Goal: Task Accomplishment & Management: Use online tool/utility

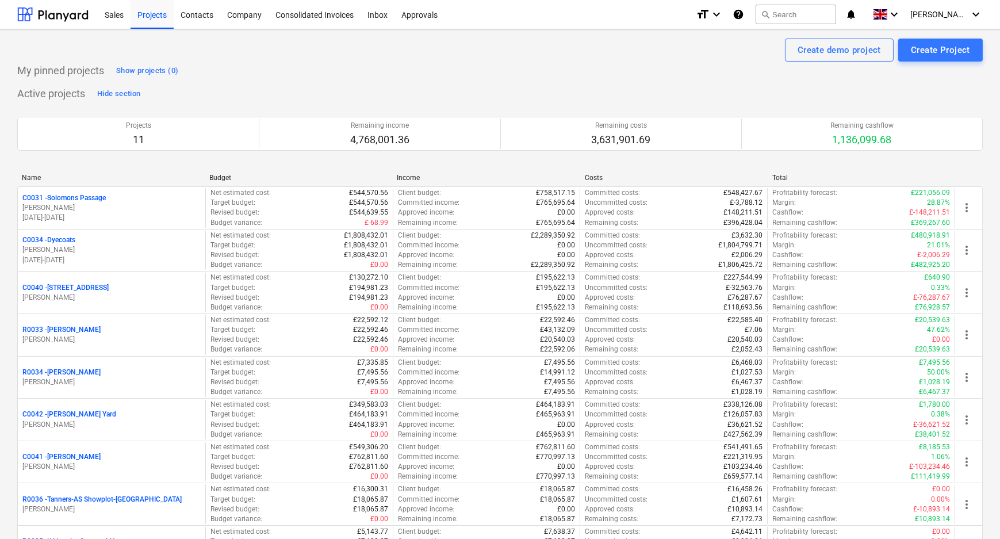
click at [59, 199] on p "C0031 - Solomons Passage" at bounding box center [63, 198] width 83 height 10
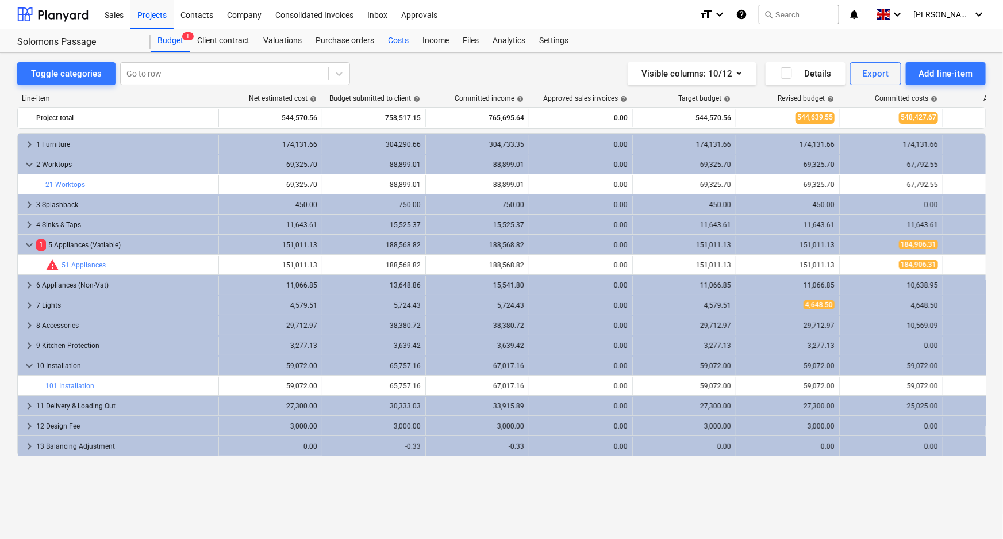
click at [391, 43] on div "Costs" at bounding box center [398, 40] width 35 height 23
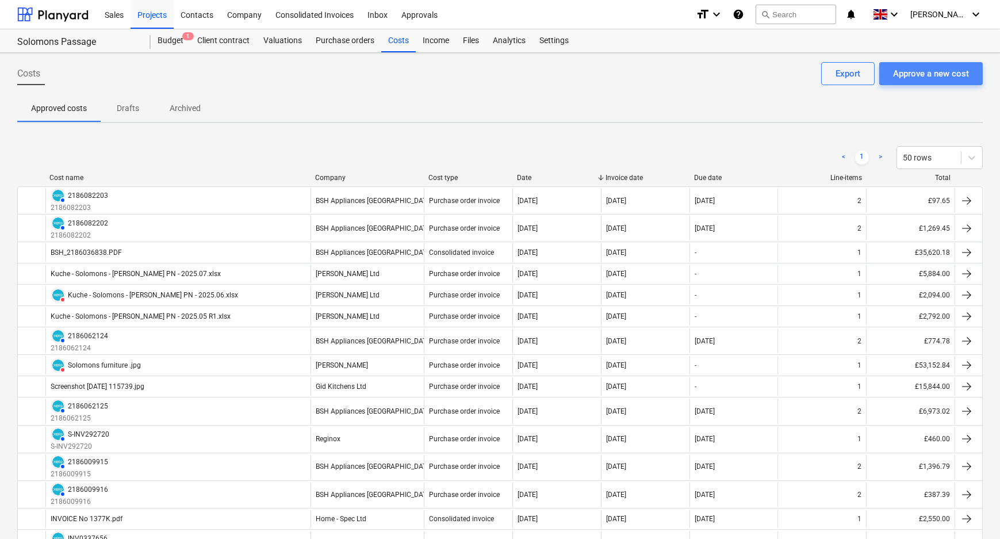
click at [941, 66] on button "Approve a new cost" at bounding box center [931, 73] width 104 height 23
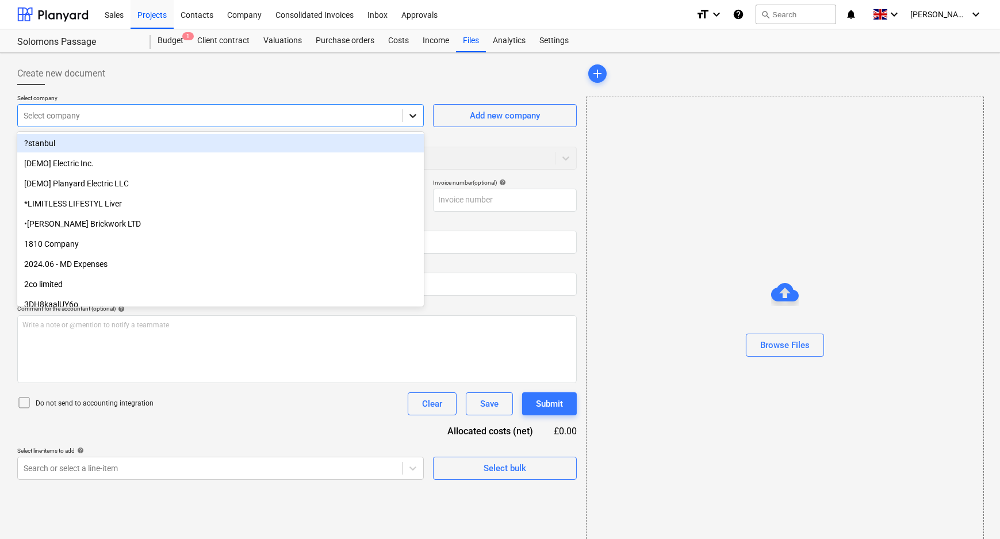
click at [416, 115] on icon at bounding box center [413, 116] width 12 height 12
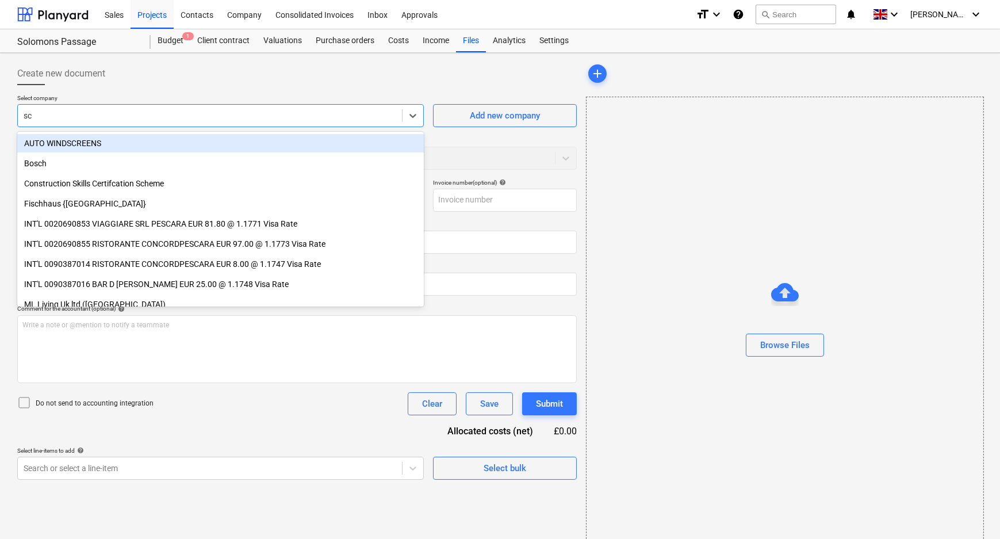
type input "sch"
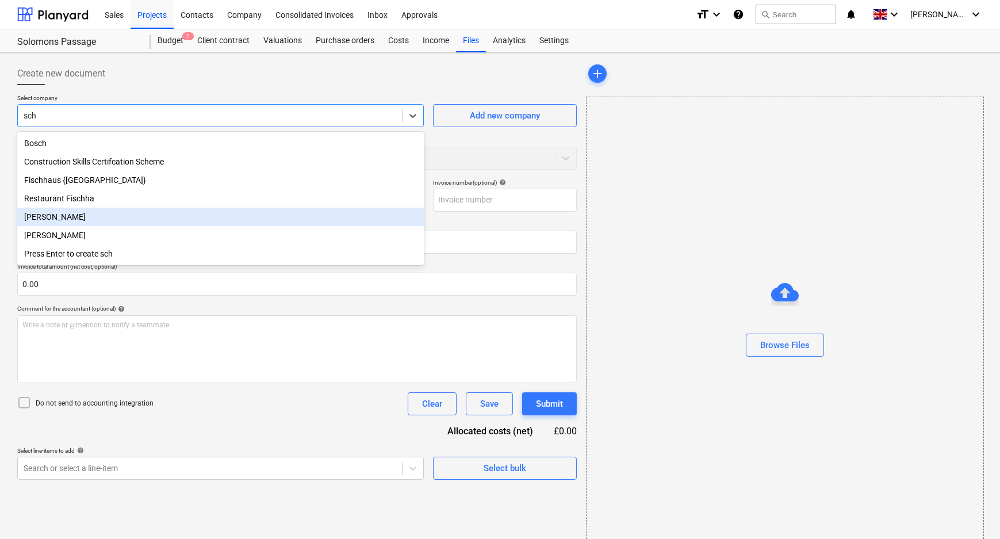
click at [70, 216] on div "[PERSON_NAME]" at bounding box center [220, 217] width 407 height 18
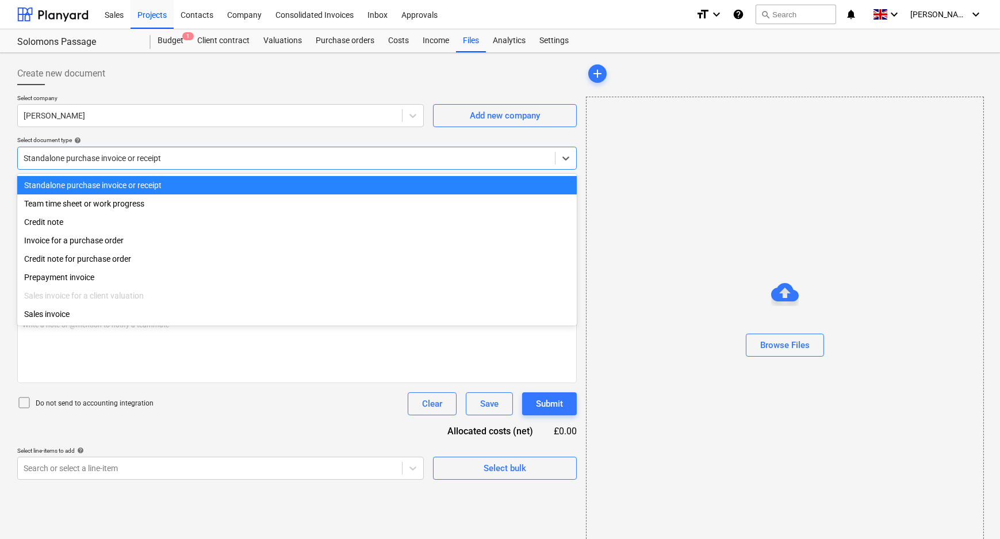
click at [155, 160] on div at bounding box center [287, 158] width 526 height 12
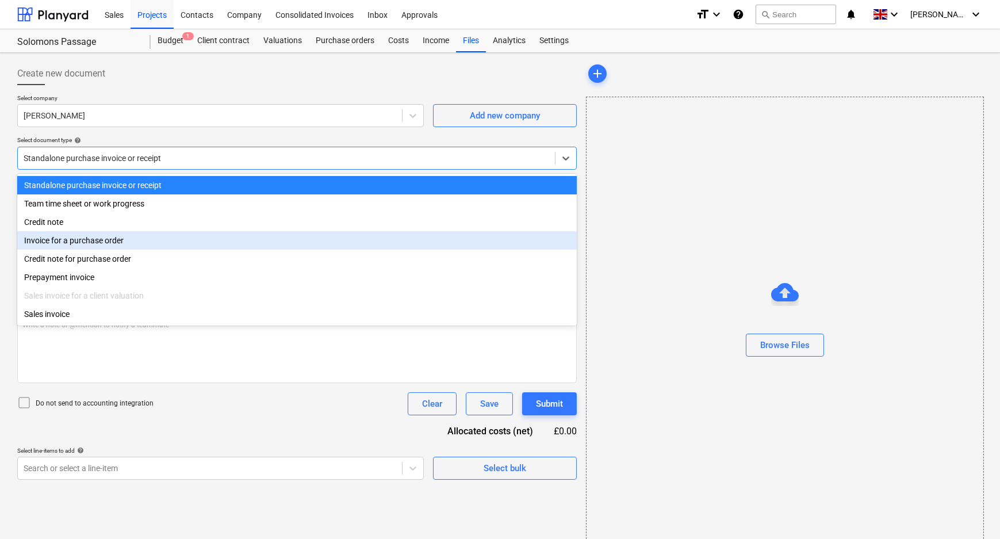
click at [142, 244] on div "Invoice for a purchase order" at bounding box center [296, 240] width 559 height 18
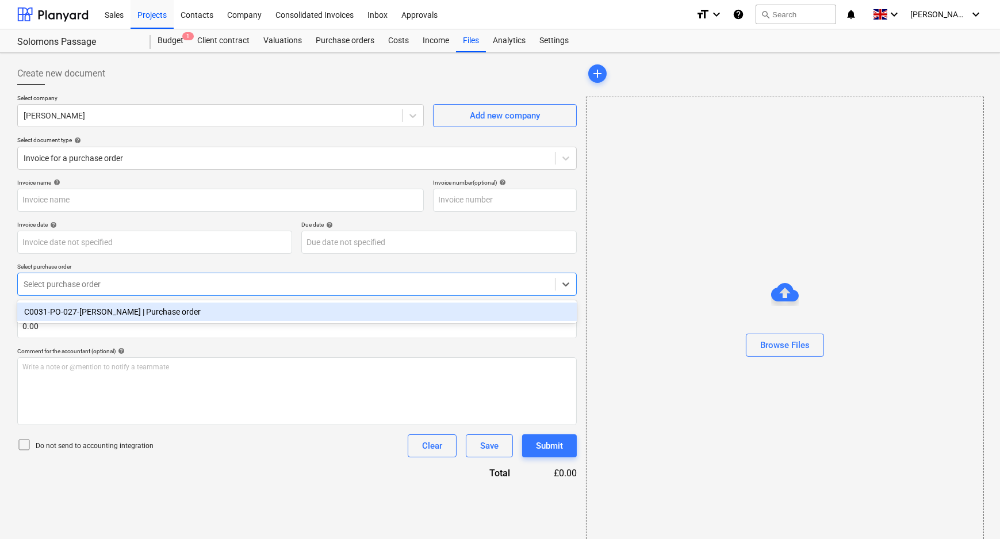
click at [134, 281] on div at bounding box center [287, 284] width 526 height 12
click at [135, 313] on div "C0031-PO-027-[PERSON_NAME] | Purchase order" at bounding box center [296, 311] width 559 height 18
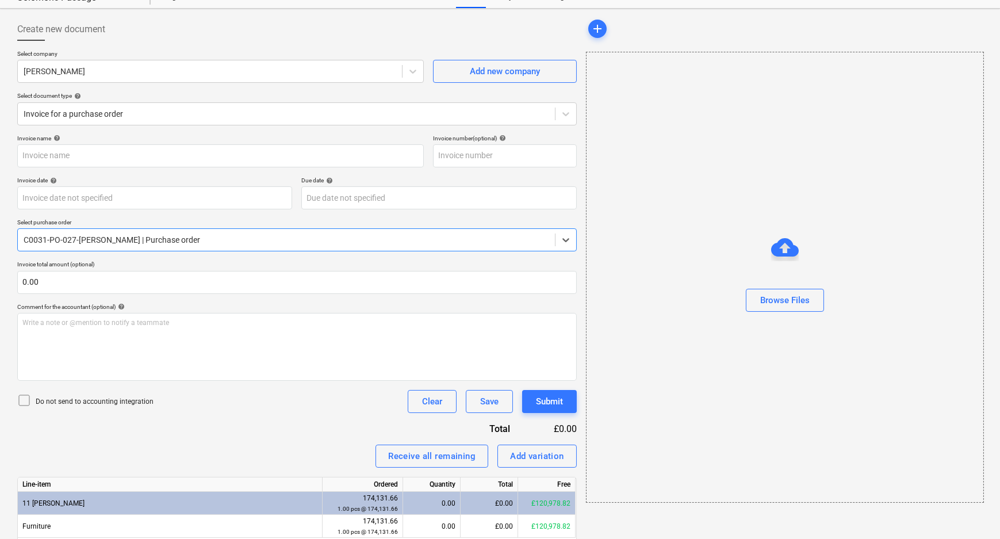
scroll to position [89, 0]
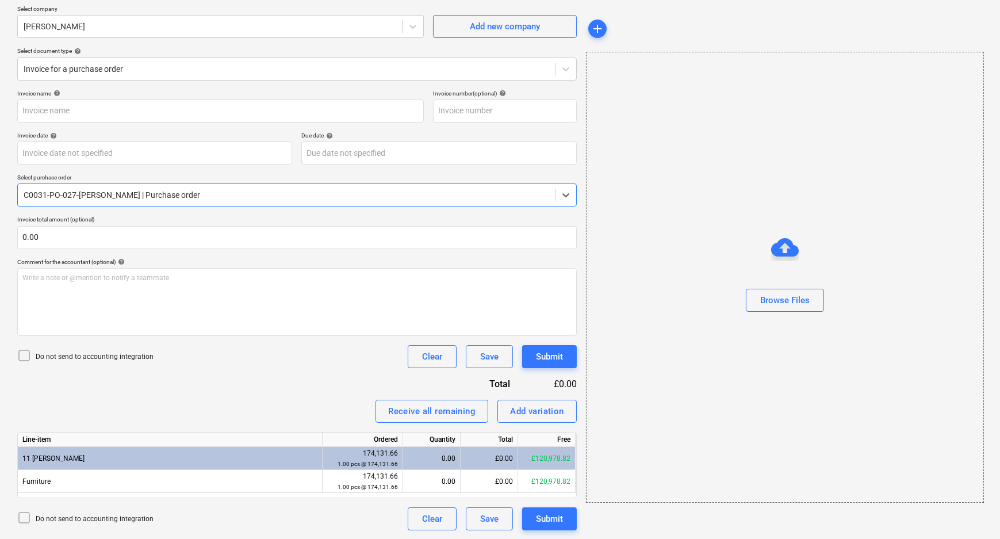
type input "payment 38.jpg"
click at [63, 354] on p "Do not send to accounting integration" at bounding box center [95, 357] width 118 height 10
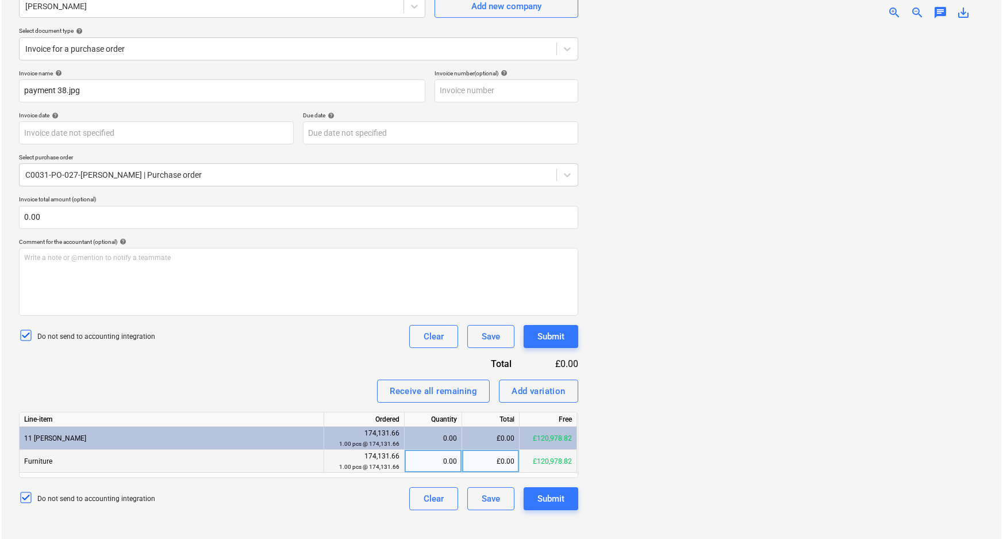
scroll to position [115, 0]
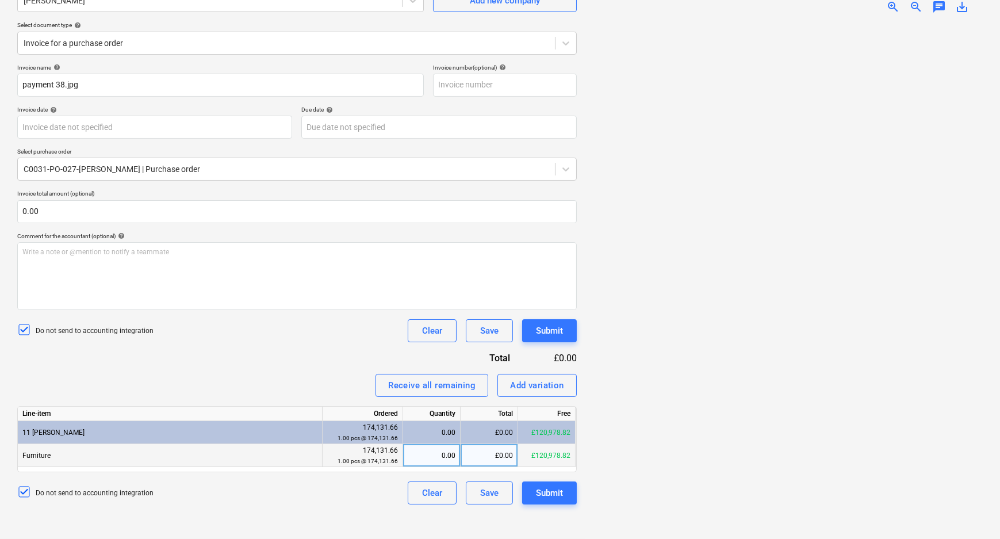
click at [483, 455] on div "£0.00" at bounding box center [490, 455] width 58 height 23
type input "36924.03"
click at [561, 519] on div "Create new document Select company [PERSON_NAME] Add new company Select documen…" at bounding box center [297, 238] width 569 height 592
click at [546, 485] on div "Submit" at bounding box center [549, 492] width 27 height 15
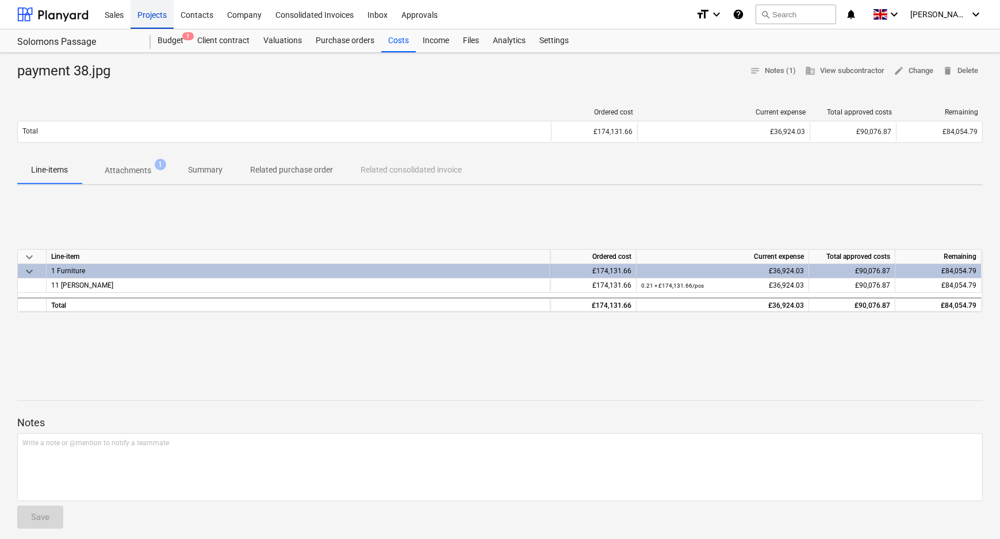
click at [162, 9] on div "Projects" at bounding box center [152, 13] width 43 height 29
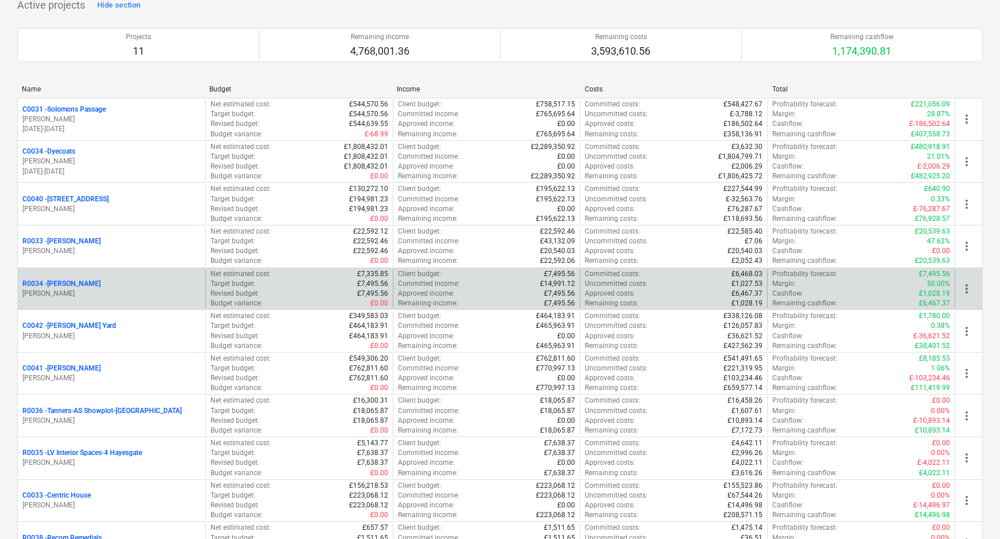
scroll to position [104, 0]
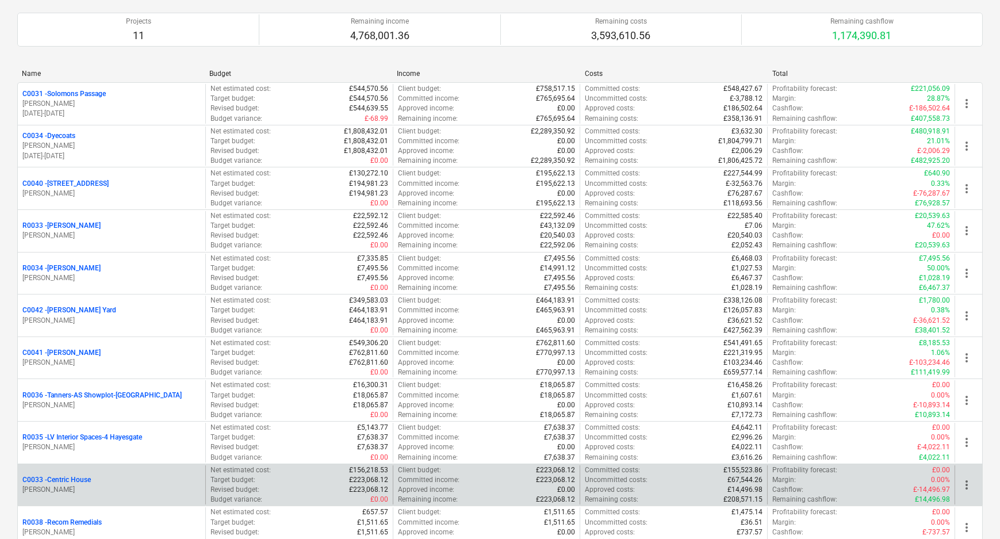
click at [71, 477] on p "C0033 - Centric House" at bounding box center [56, 480] width 68 height 10
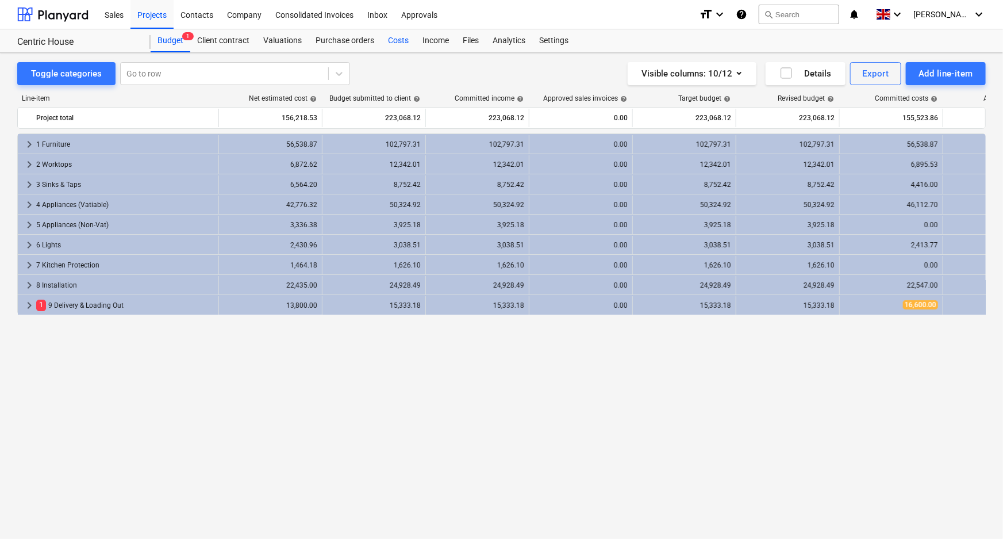
click at [405, 39] on div "Costs" at bounding box center [398, 40] width 35 height 23
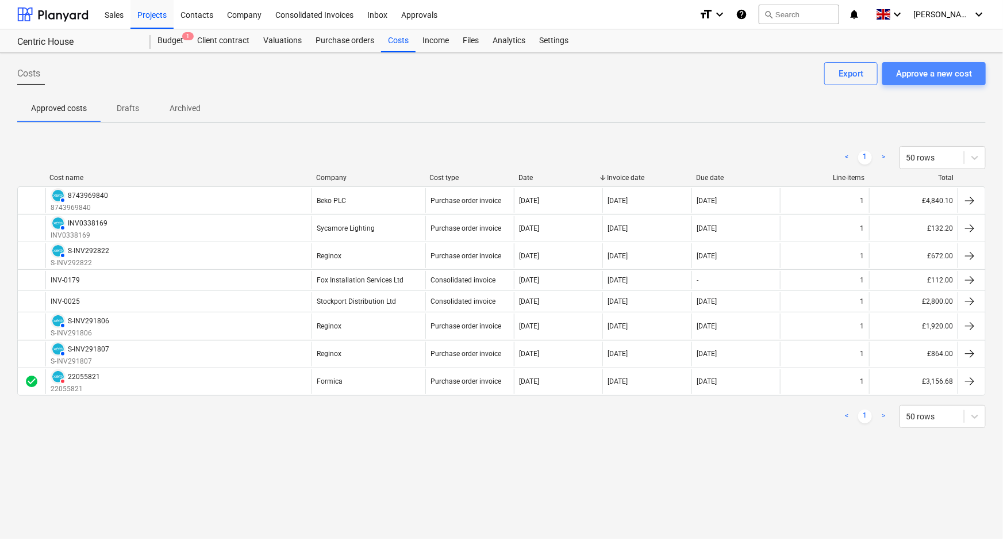
click at [913, 72] on div "Approve a new cost" at bounding box center [934, 73] width 76 height 15
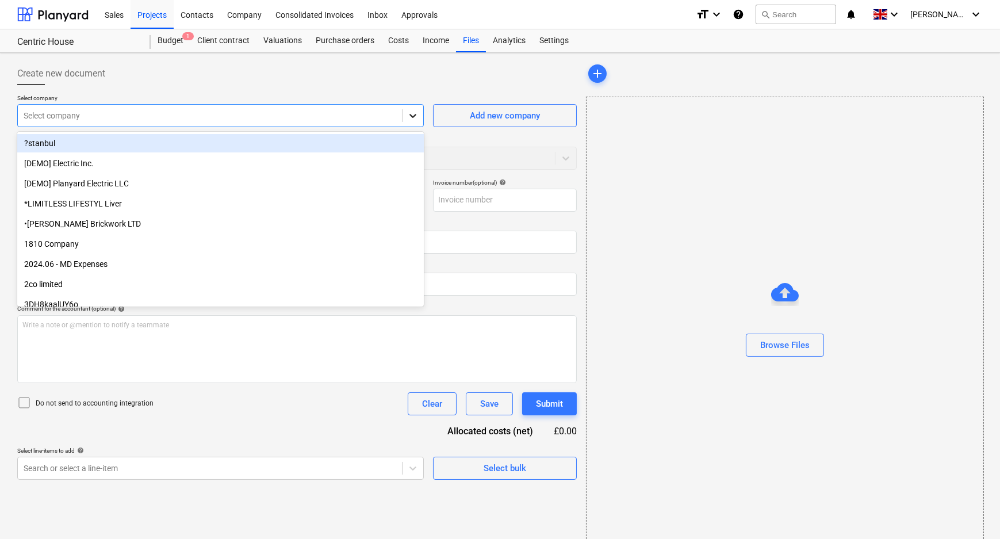
click at [414, 122] on div at bounding box center [413, 115] width 21 height 21
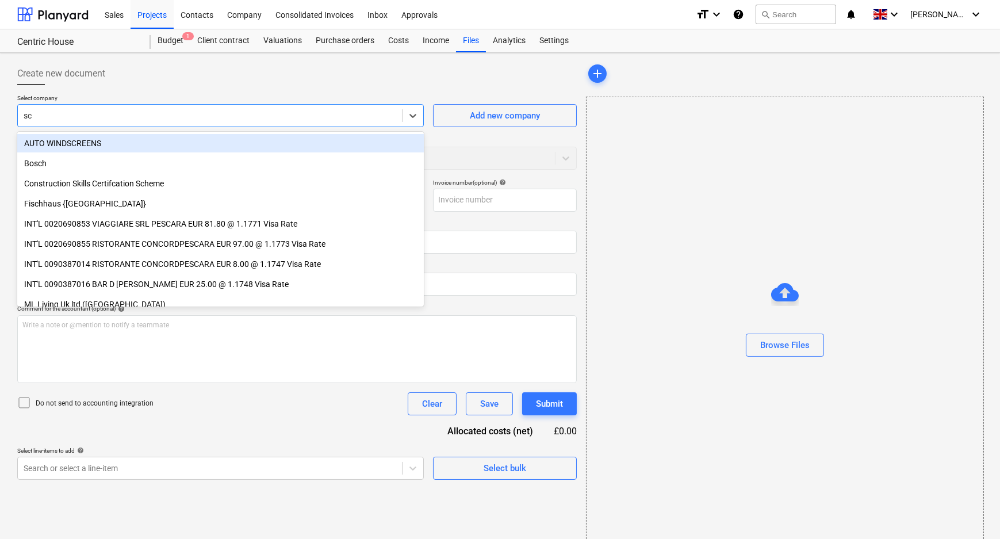
type input "sch"
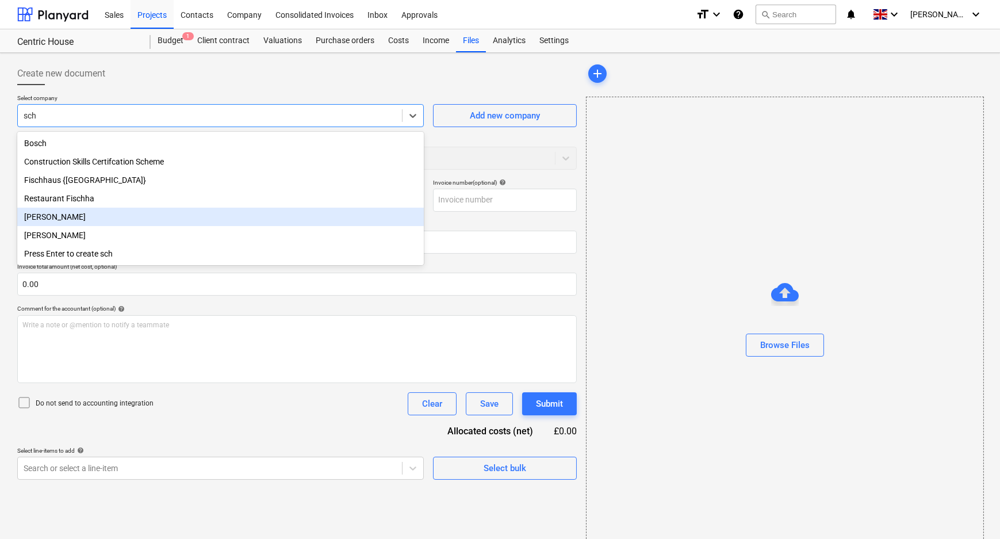
click at [104, 224] on div "[PERSON_NAME]" at bounding box center [220, 217] width 407 height 18
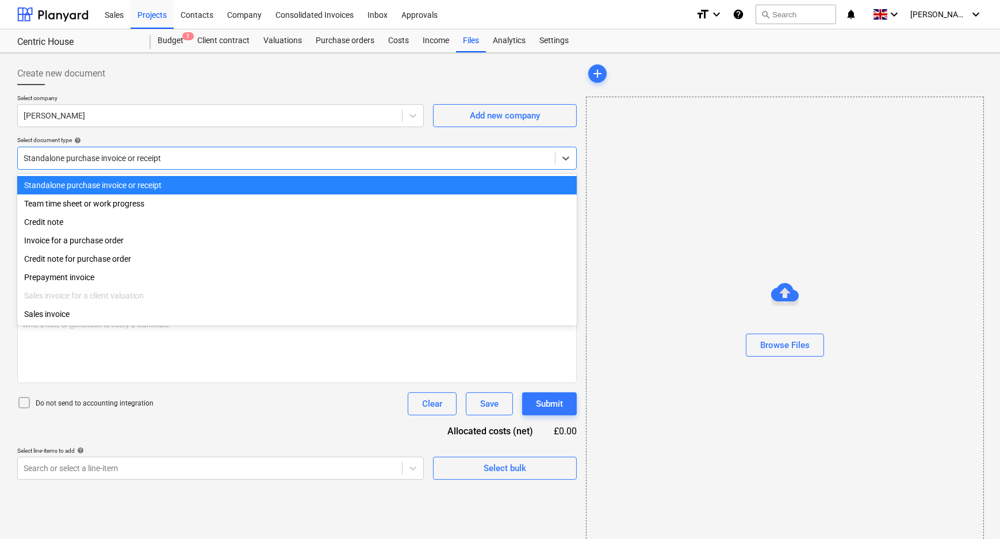
click at [168, 158] on div at bounding box center [287, 158] width 526 height 12
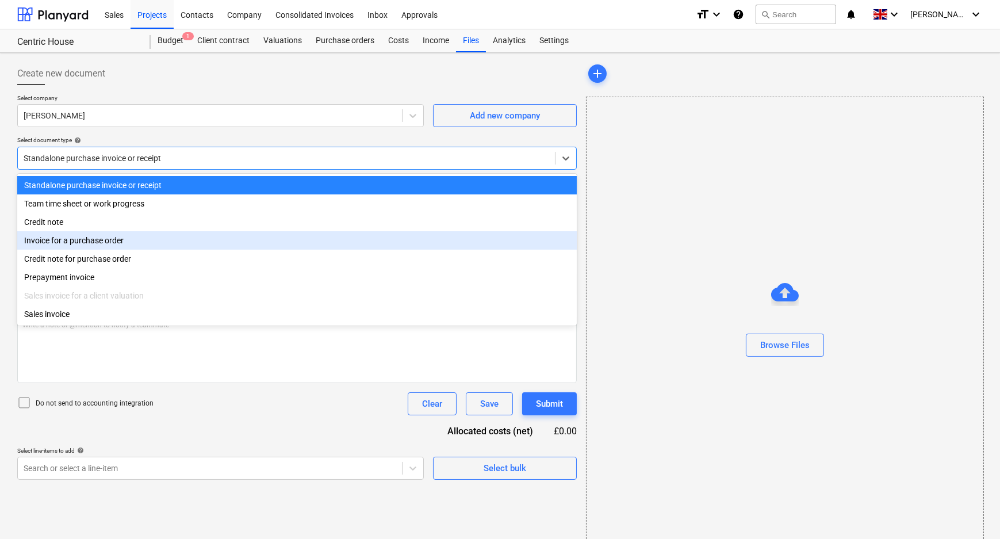
click at [135, 247] on div "Invoice for a purchase order" at bounding box center [296, 240] width 559 height 18
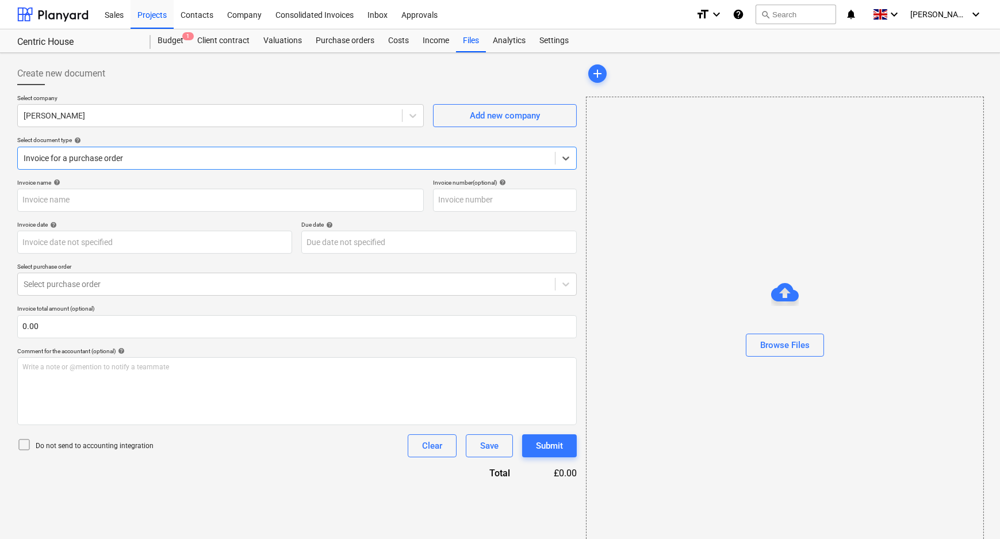
click at [92, 446] on p "Do not send to accounting integration" at bounding box center [95, 446] width 118 height 10
click at [124, 290] on div "Select purchase order" at bounding box center [286, 284] width 537 height 16
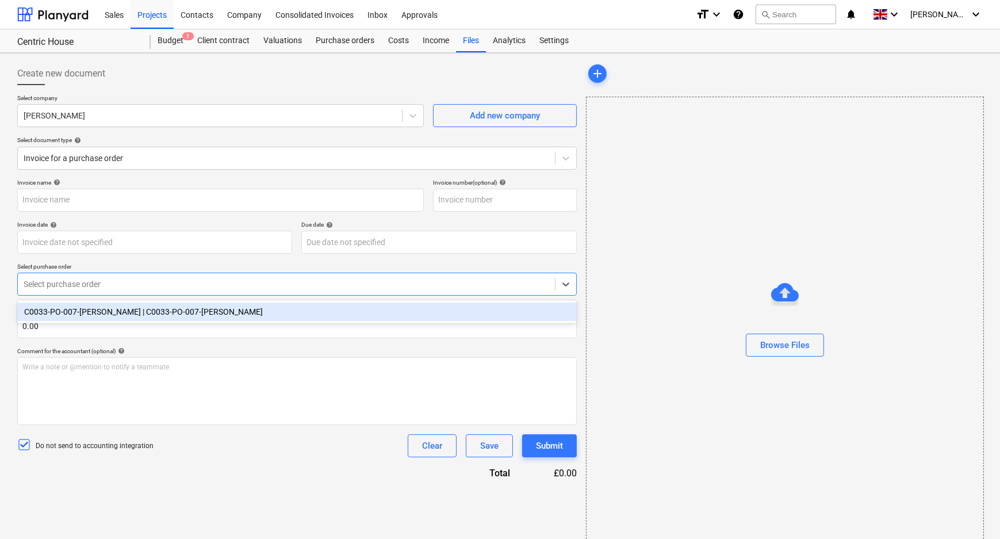
click at [114, 315] on div "C0033-PO-007-[PERSON_NAME] | C0033-PO-007-[PERSON_NAME]" at bounding box center [296, 311] width 559 height 18
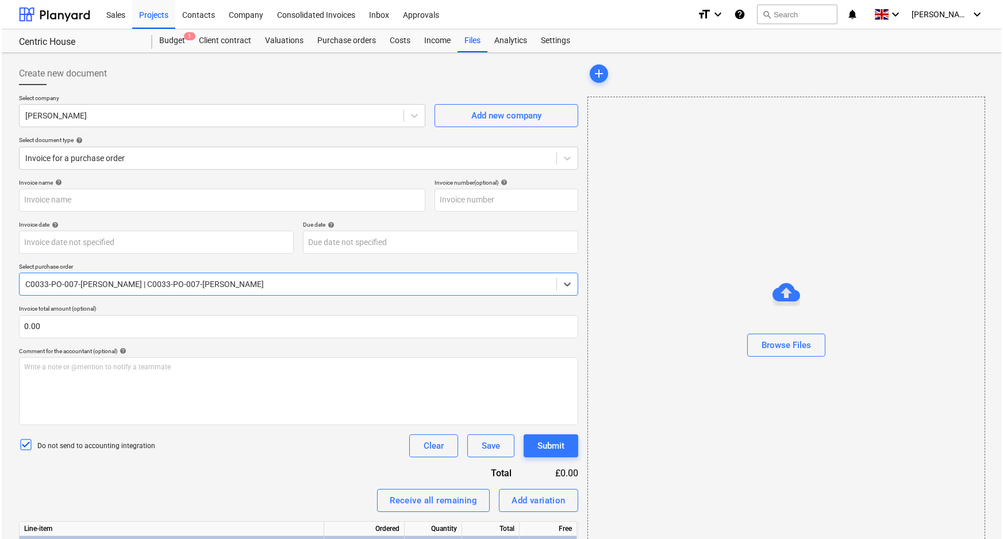
scroll to position [89, 0]
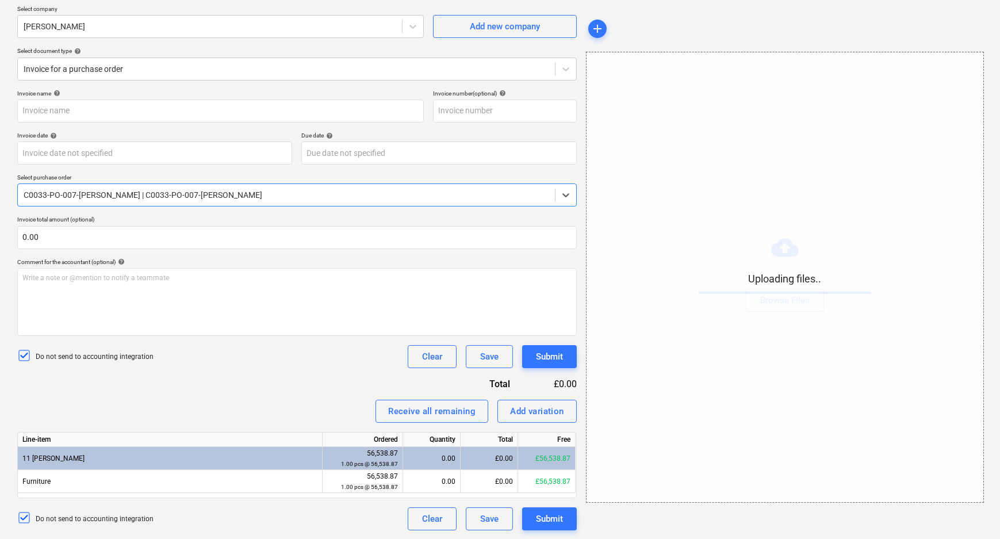
type input "payment 38.jpg"
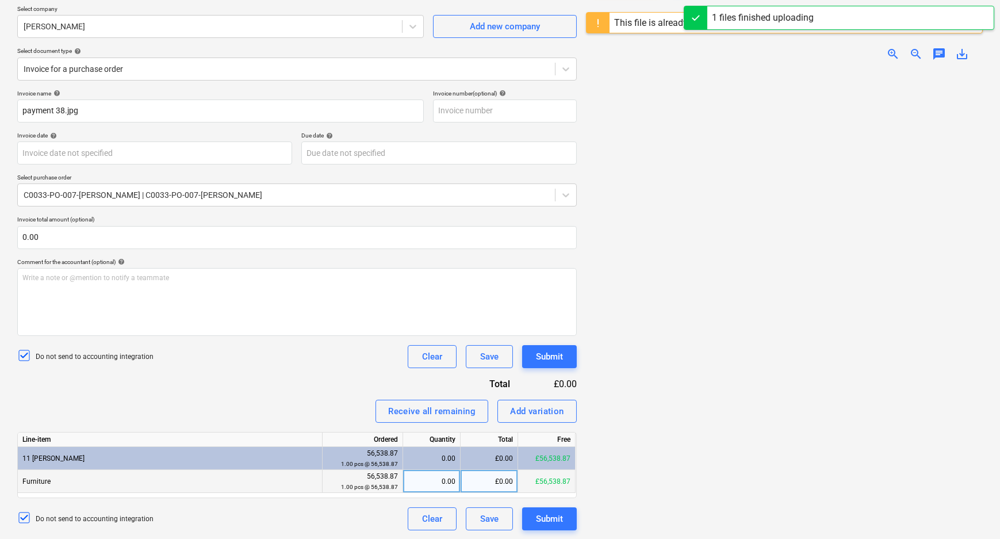
click at [494, 481] on div "£0.00" at bounding box center [490, 481] width 58 height 23
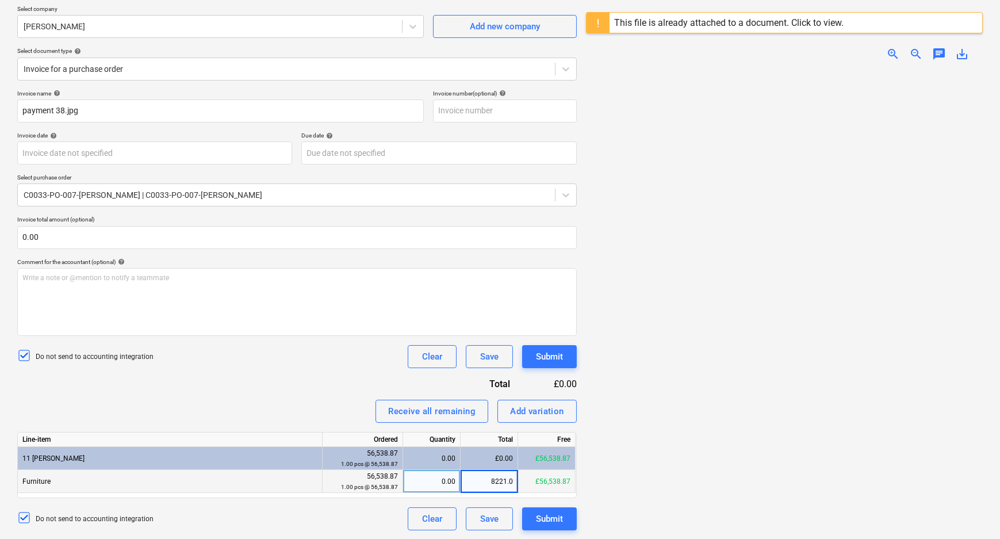
type input "8221.07"
click at [319, 403] on div "Receive all remaining Add variation" at bounding box center [296, 411] width 559 height 23
click at [562, 364] on button "Submit" at bounding box center [549, 356] width 55 height 23
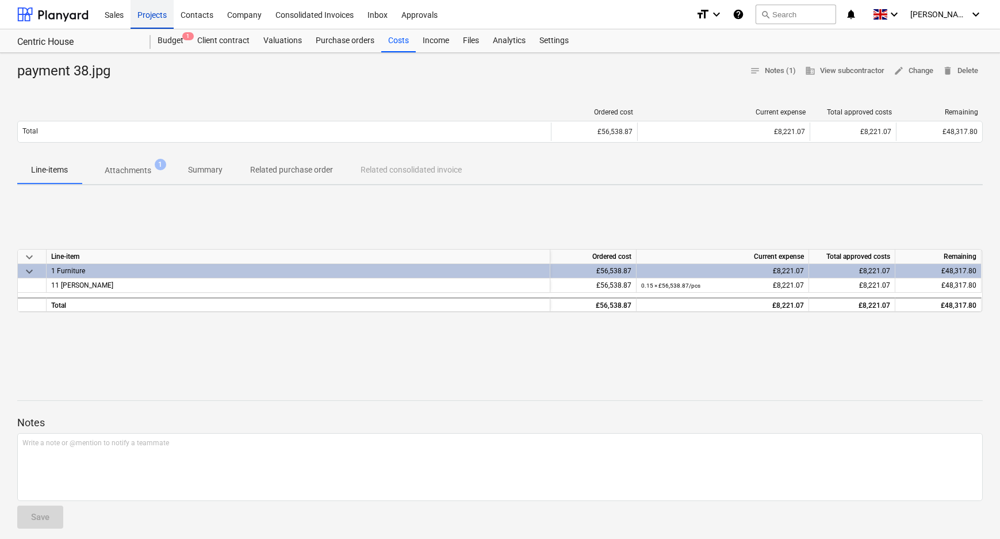
click at [162, 11] on div "Projects" at bounding box center [152, 13] width 43 height 29
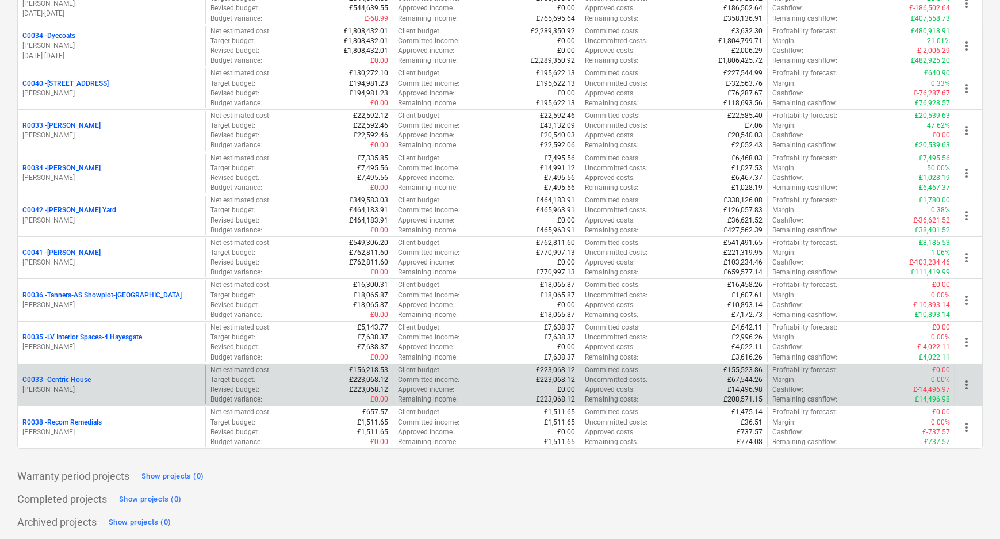
scroll to position [205, 0]
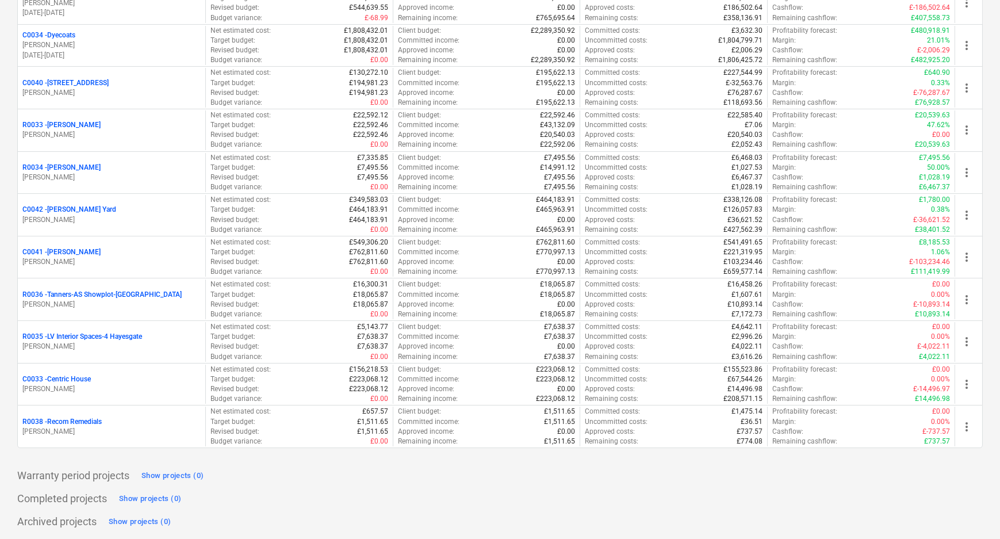
click at [82, 206] on p "C0042 - [PERSON_NAME][GEOGRAPHIC_DATA]" at bounding box center [69, 210] width 94 height 10
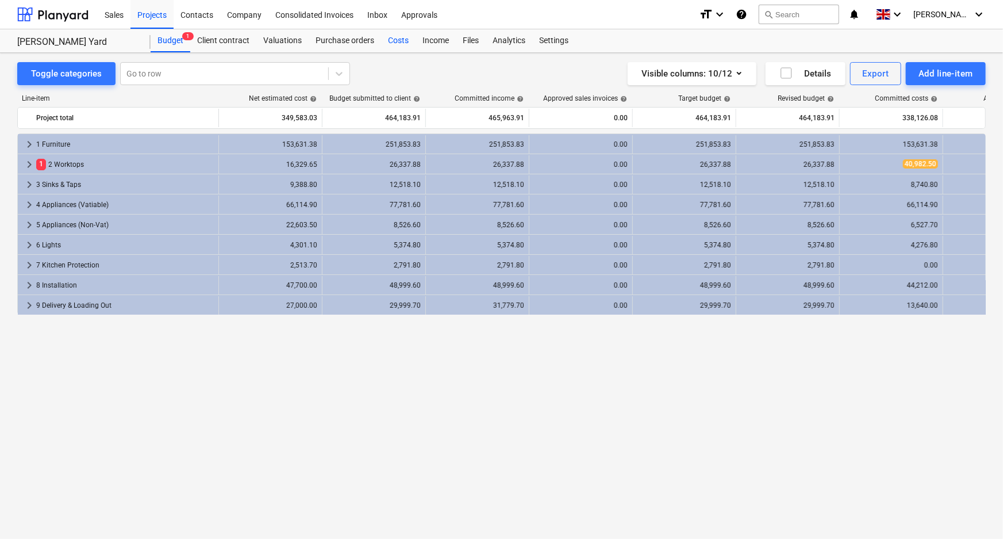
click at [401, 40] on div "Costs" at bounding box center [398, 40] width 35 height 23
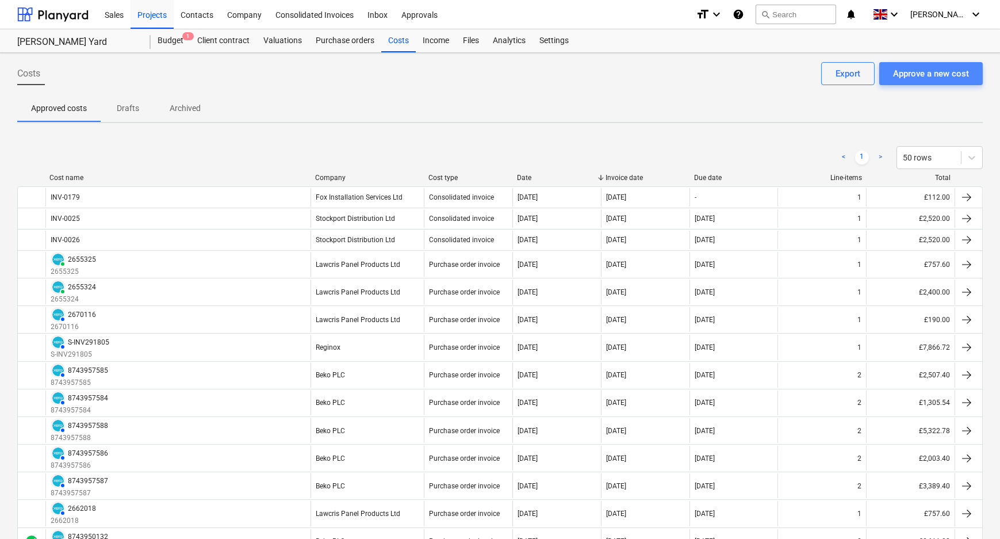
click at [978, 72] on button "Approve a new cost" at bounding box center [931, 73] width 104 height 23
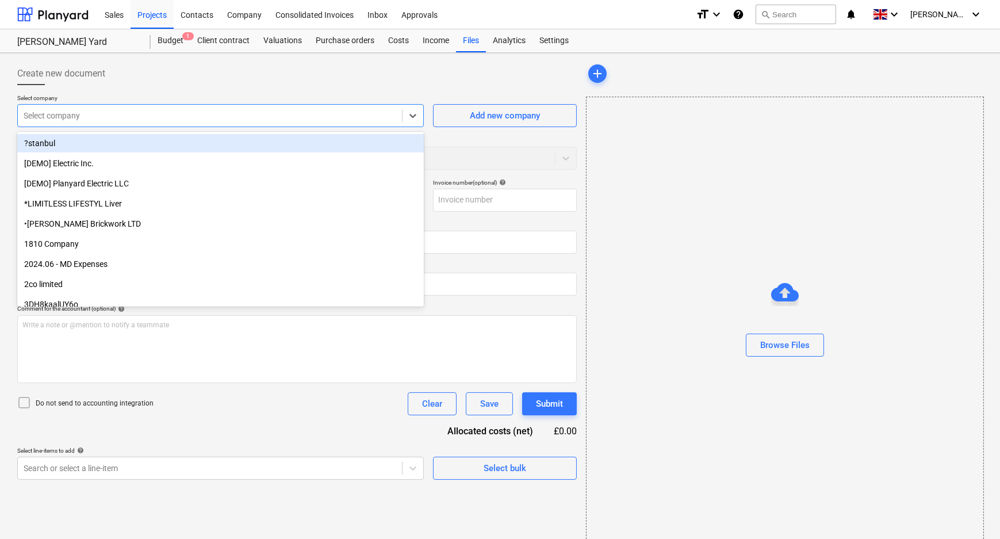
click at [374, 116] on div at bounding box center [210, 116] width 373 height 12
type input "d"
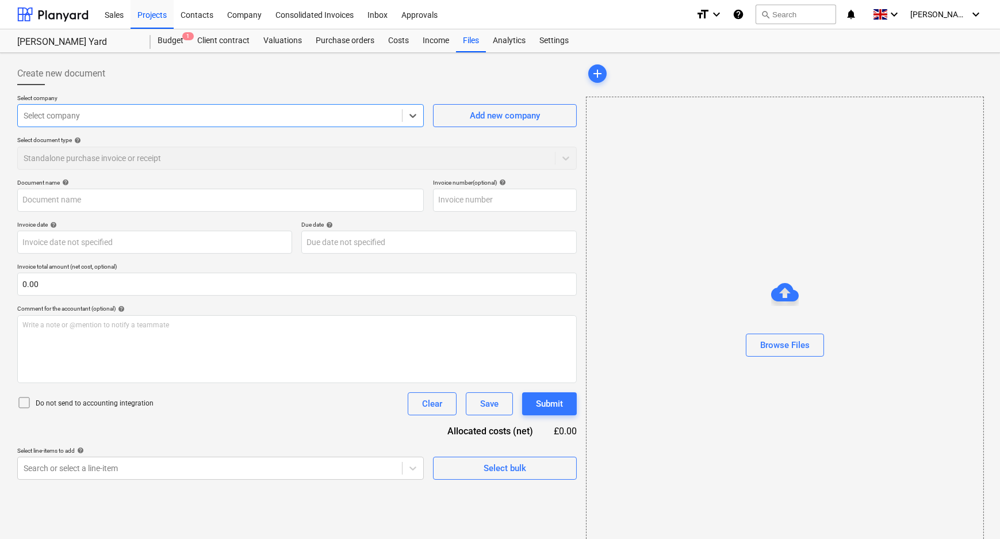
drag, startPoint x: 334, startPoint y: 123, endPoint x: 14, endPoint y: 111, distance: 319.9
click at [14, 111] on div "Create new document Select company Select is focused ,type to refine list, pres…" at bounding box center [297, 305] width 569 height 495
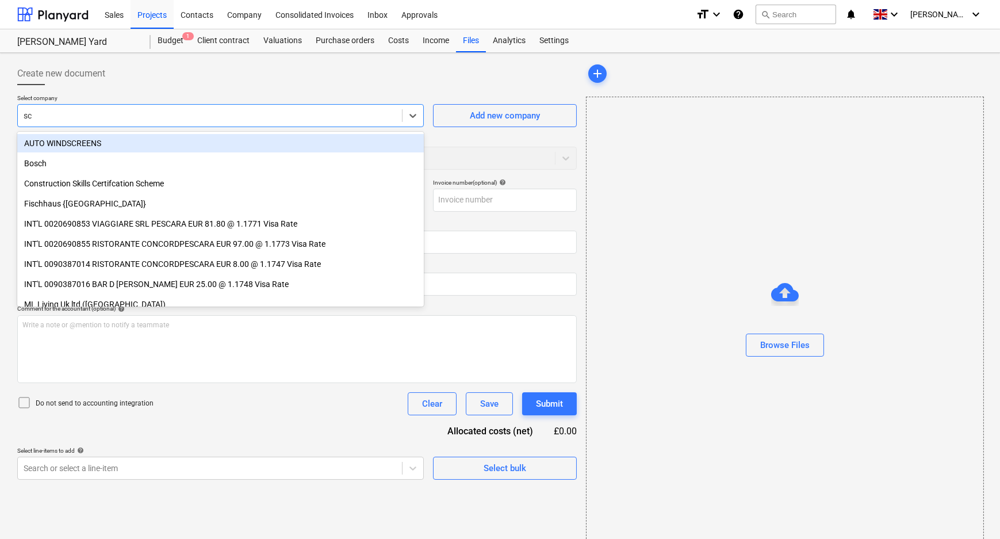
type input "sch"
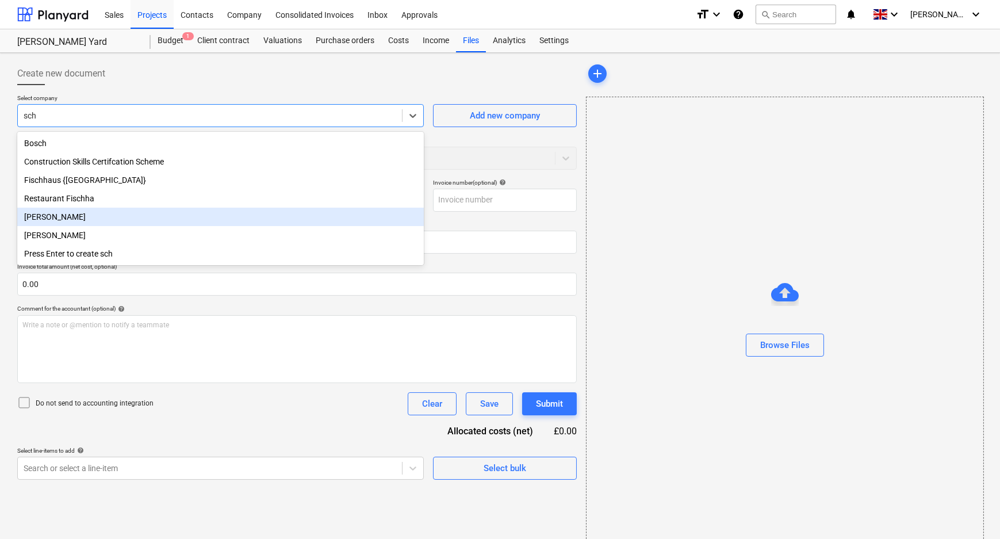
click at [142, 214] on div "[PERSON_NAME]" at bounding box center [220, 217] width 407 height 18
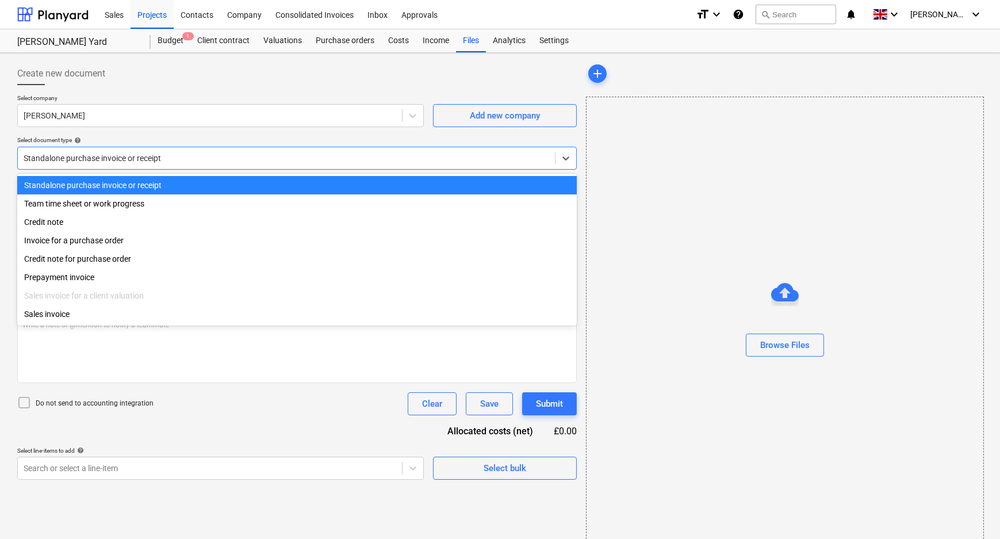
click at [208, 150] on div "Standalone purchase invoice or receipt" at bounding box center [286, 158] width 537 height 16
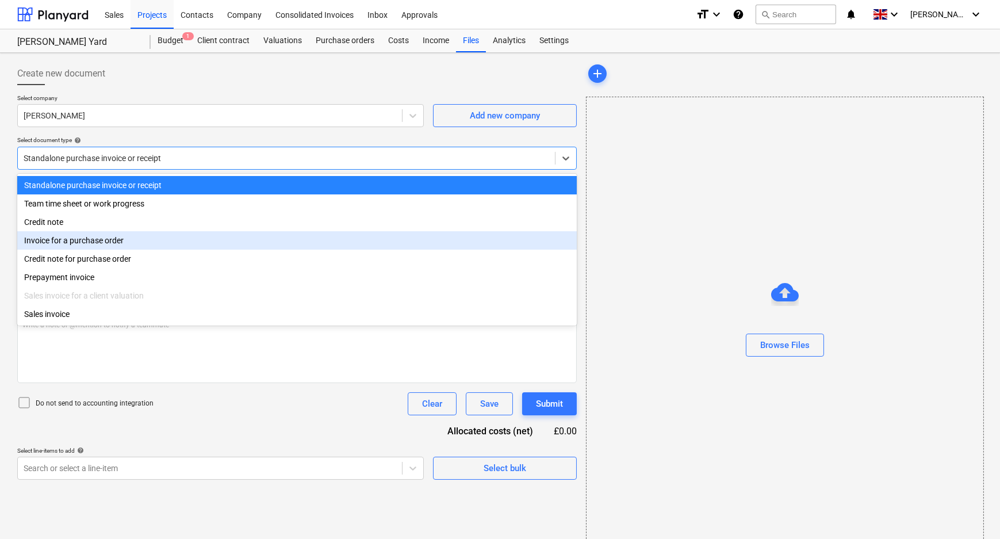
click at [144, 242] on div "Invoice for a purchase order" at bounding box center [296, 240] width 559 height 18
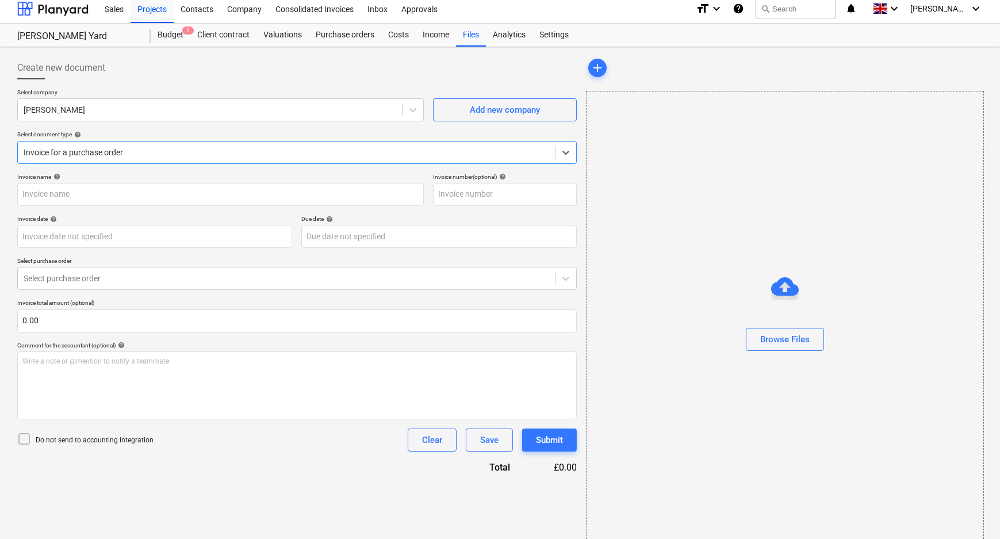
scroll to position [17, 0]
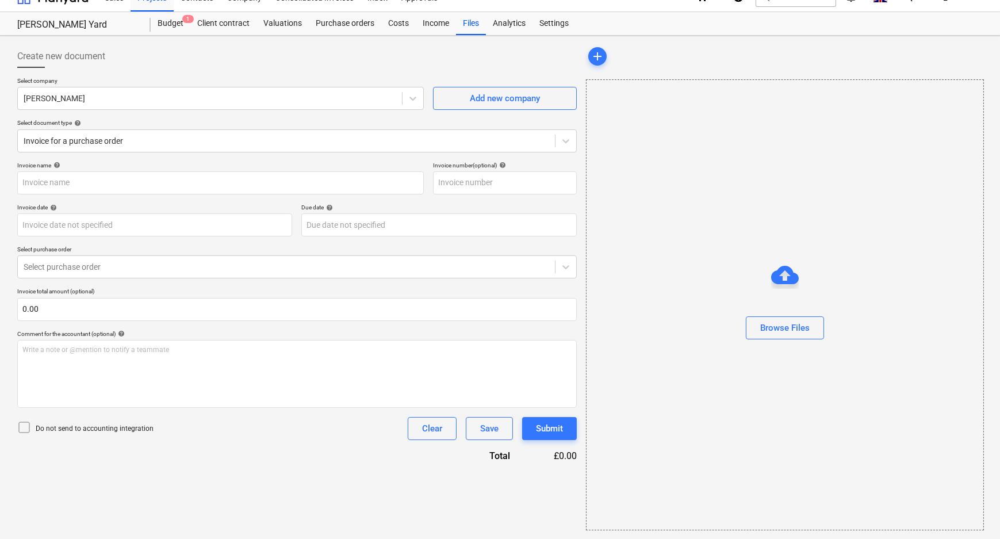
click at [126, 430] on p "Do not send to accounting integration" at bounding box center [95, 429] width 118 height 10
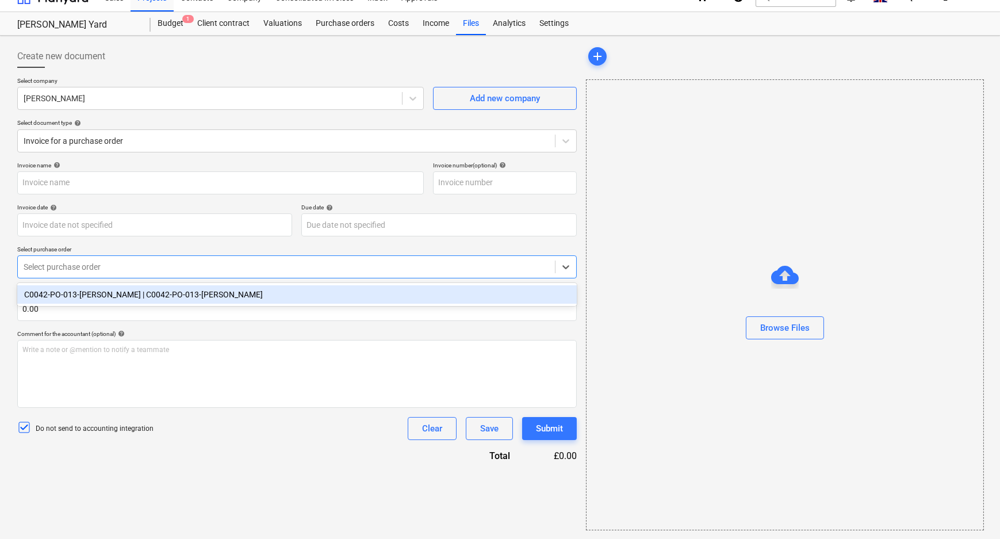
click at [62, 266] on div at bounding box center [287, 267] width 526 height 12
click at [71, 294] on div "C0042-PO-013-[PERSON_NAME] | C0042-PO-013-[PERSON_NAME]" at bounding box center [296, 294] width 559 height 18
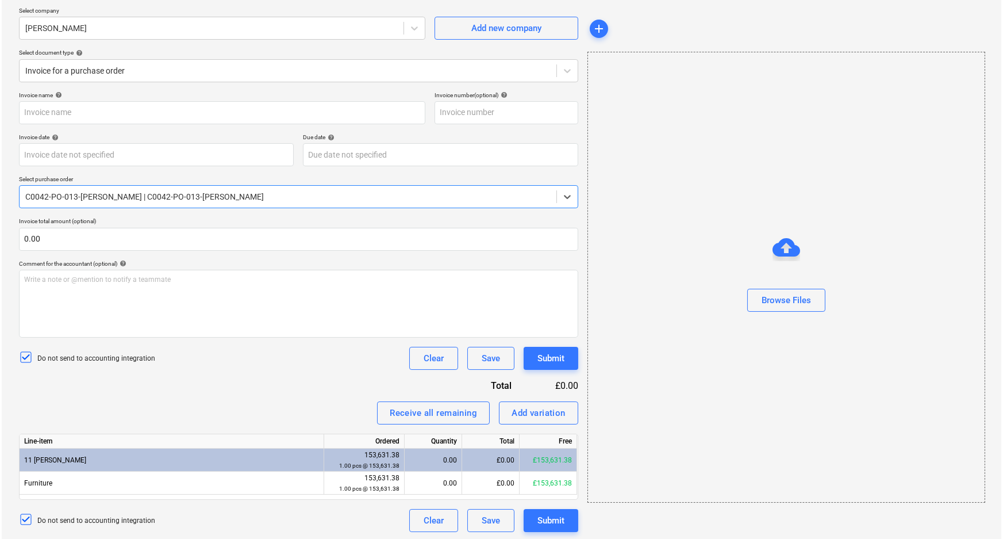
scroll to position [89, 0]
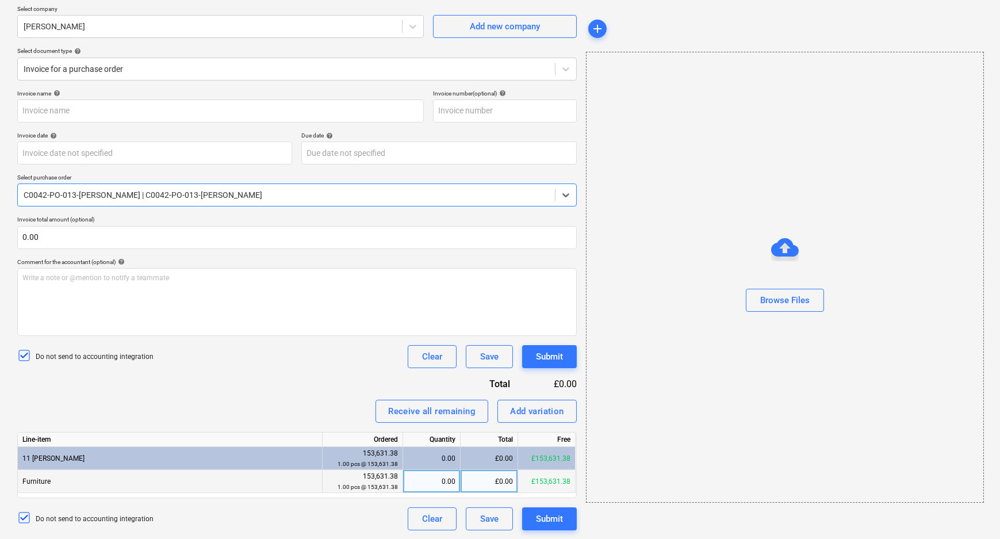
click at [494, 480] on div "£0.00" at bounding box center [490, 481] width 58 height 23
type input "58644.63"
click at [552, 516] on div "Submit" at bounding box center [549, 518] width 27 height 15
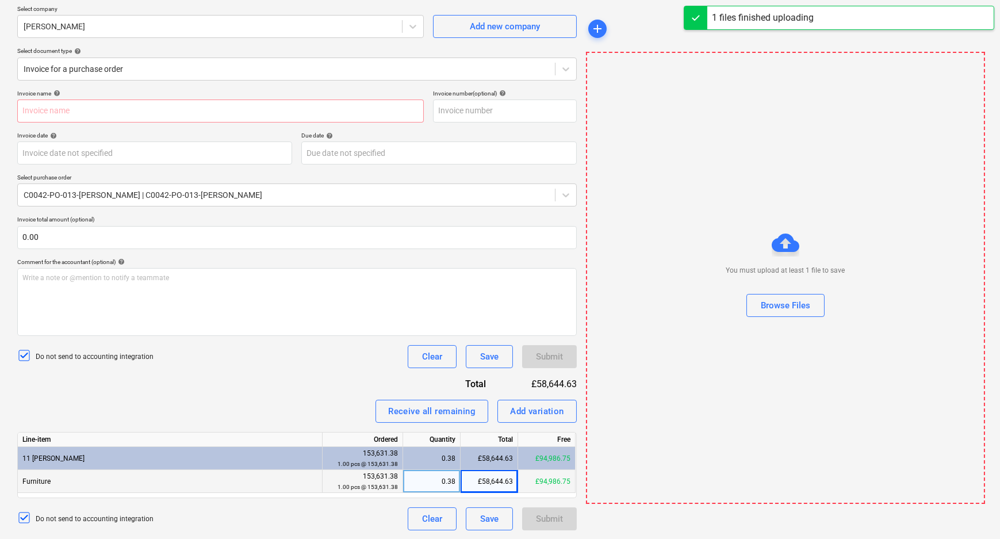
type input "payment 38.jpg"
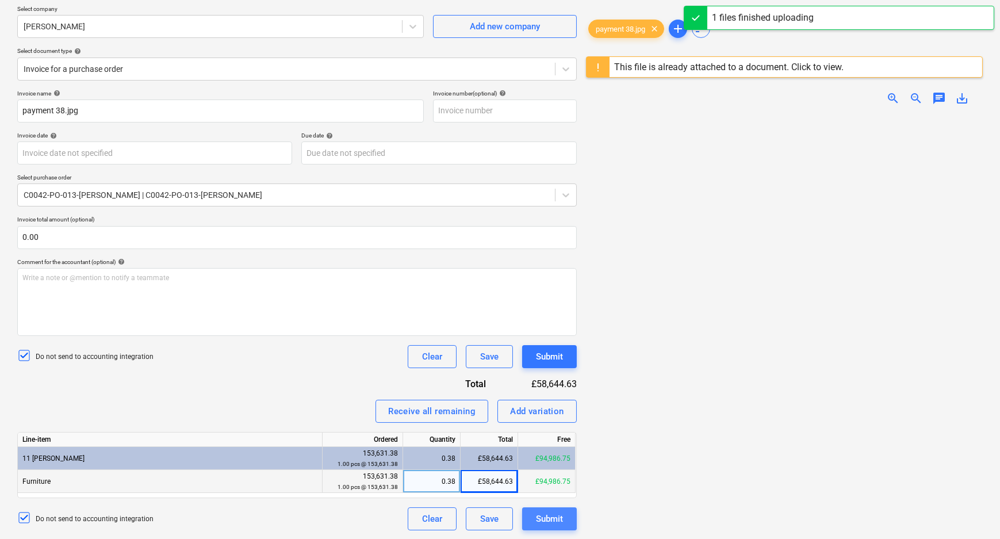
click at [543, 519] on div "Submit" at bounding box center [549, 518] width 27 height 15
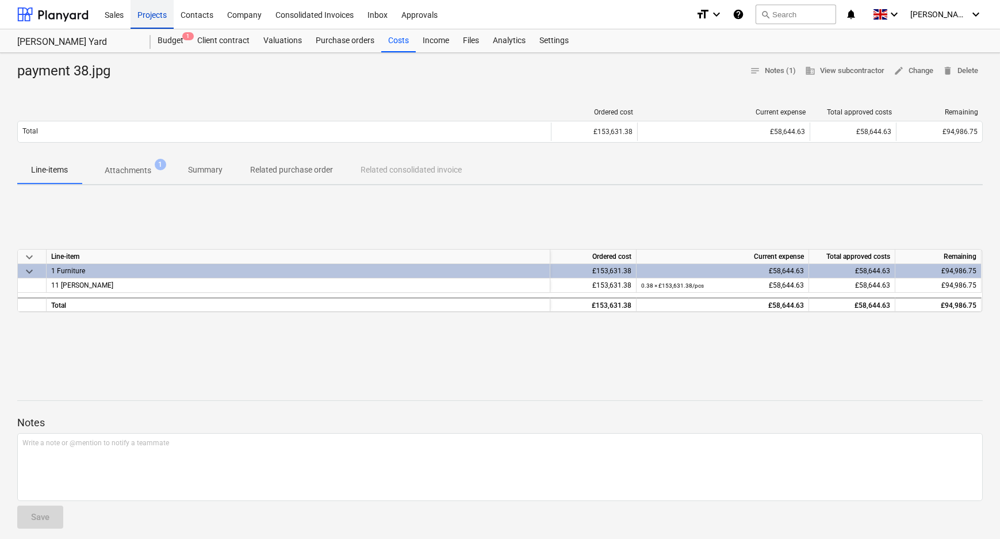
click at [159, 6] on div "Projects" at bounding box center [152, 13] width 43 height 29
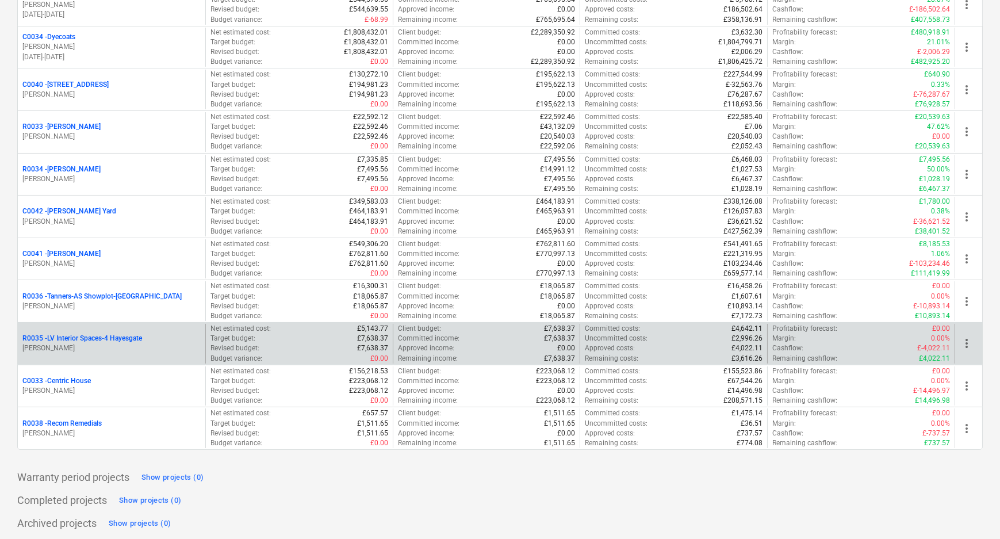
scroll to position [205, 0]
